Goal: Information Seeking & Learning: Learn about a topic

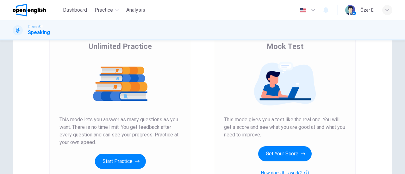
scroll to position [63, 0]
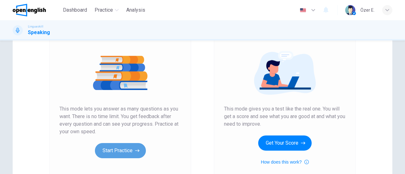
click at [130, 153] on button "Start Practice" at bounding box center [120, 150] width 51 height 15
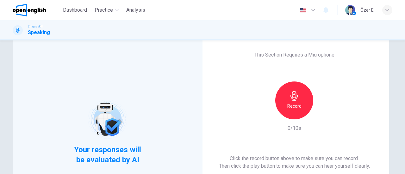
scroll to position [0, 0]
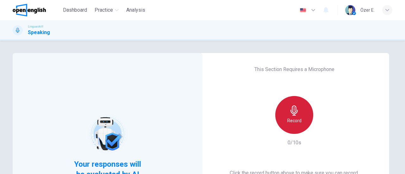
click at [296, 109] on icon "button" at bounding box center [294, 111] width 10 height 10
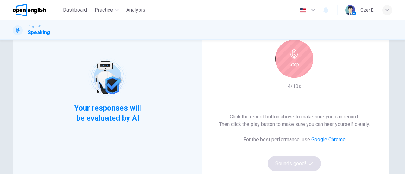
scroll to position [63, 0]
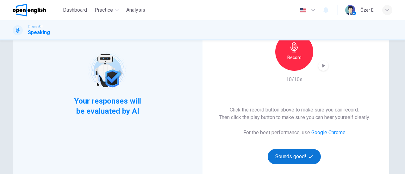
click at [300, 157] on button "Sounds good!" at bounding box center [294, 156] width 53 height 15
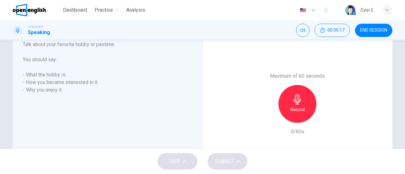
scroll to position [127, 0]
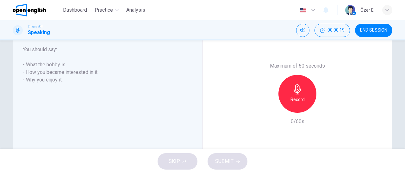
click at [66, 72] on h6 "- How you became interested in it." at bounding box center [104, 73] width 162 height 8
click at [296, 89] on icon "button" at bounding box center [298, 90] width 10 height 10
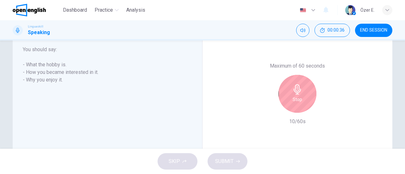
click at [298, 94] on icon "button" at bounding box center [298, 90] width 10 height 10
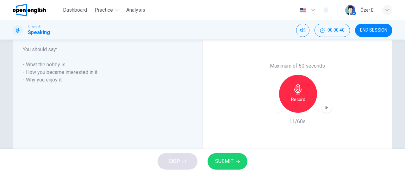
click at [231, 159] on span "SUBMIT" at bounding box center [224, 161] width 18 height 9
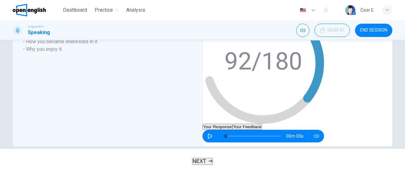
scroll to position [139, 0]
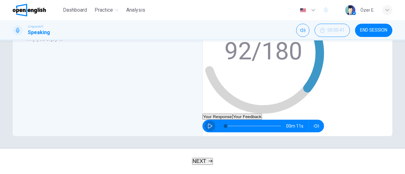
click at [212, 127] on icon "button" at bounding box center [210, 126] width 4 height 5
type input "*"
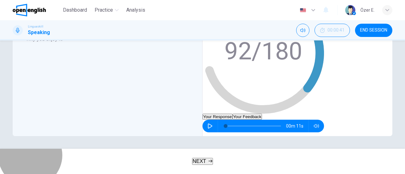
click at [211, 160] on icon "button" at bounding box center [211, 162] width 4 height 4
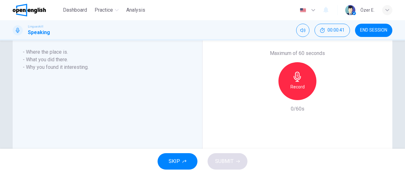
scroll to position [127, 0]
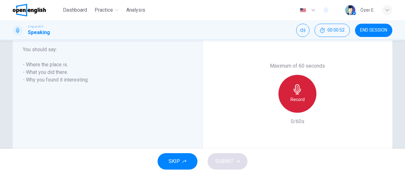
click at [299, 87] on icon "button" at bounding box center [298, 90] width 10 height 10
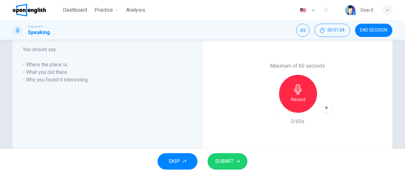
click at [299, 91] on icon "button" at bounding box center [298, 90] width 10 height 10
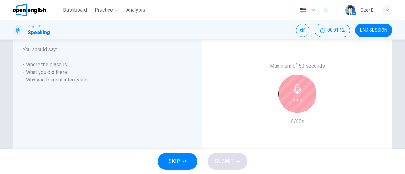
click at [298, 90] on icon "button" at bounding box center [298, 90] width 10 height 10
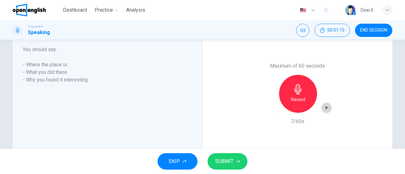
click at [326, 108] on icon "button" at bounding box center [327, 108] width 3 height 4
click at [296, 91] on icon "button" at bounding box center [297, 90] width 7 height 10
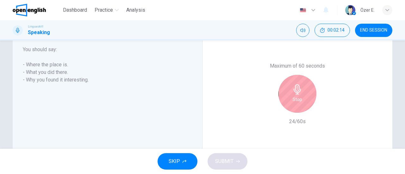
click at [303, 95] on div "Stop" at bounding box center [298, 94] width 38 height 38
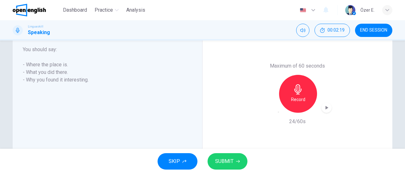
click at [326, 107] on icon "button" at bounding box center [327, 108] width 3 height 4
click at [231, 158] on span "SUBMIT" at bounding box center [224, 161] width 18 height 9
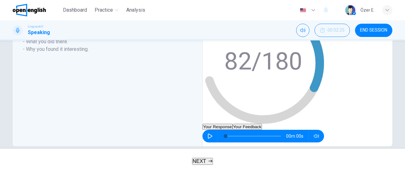
scroll to position [139, 0]
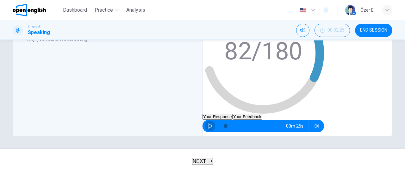
click at [213, 127] on icon "button" at bounding box center [210, 126] width 5 height 5
click at [23, 28] on h6 "- Where the place is." at bounding box center [104, 24] width 162 height 8
type input "*"
drag, startPoint x: 22, startPoint y: 64, endPoint x: 62, endPoint y: 77, distance: 41.6
click at [62, 43] on div "Describe an interesting place you have visited. You should say: - Where the pla…" at bounding box center [104, 16] width 162 height 53
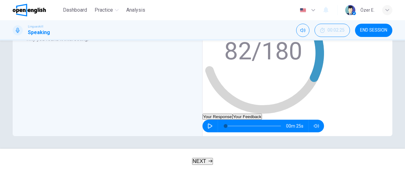
drag, startPoint x: 24, startPoint y: 64, endPoint x: 123, endPoint y: 104, distance: 106.3
click at [115, 101] on div "Part 3 - Long turn 1 Describe an interesting place you have visited. You should…" at bounding box center [110, 53] width 174 height 127
click at [210, 159] on button "NEXT" at bounding box center [202, 161] width 21 height 7
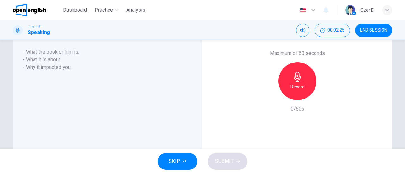
scroll to position [127, 0]
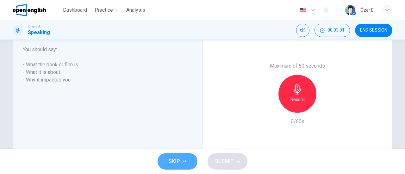
click at [184, 158] on button "SKIP" at bounding box center [178, 162] width 40 height 16
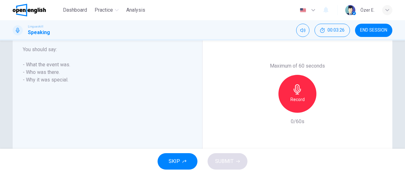
drag, startPoint x: 79, startPoint y: 11, endPoint x: 225, endPoint y: 43, distance: 149.7
click at [79, 11] on span "Dashboard" at bounding box center [75, 10] width 24 height 8
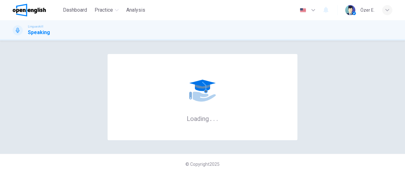
scroll to position [0, 0]
